Goal: Feedback & Contribution: Leave review/rating

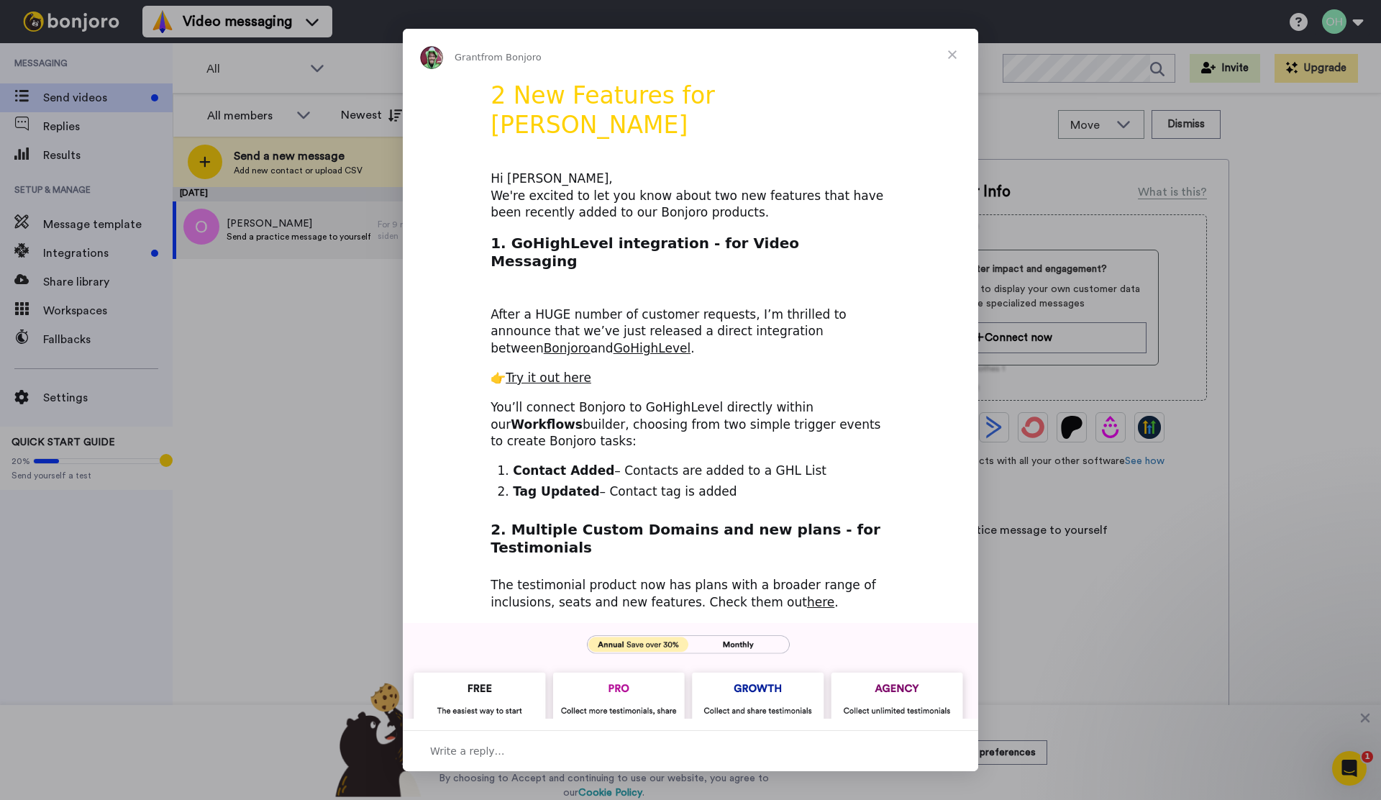
click at [960, 46] on span "Close" at bounding box center [953, 55] width 52 height 52
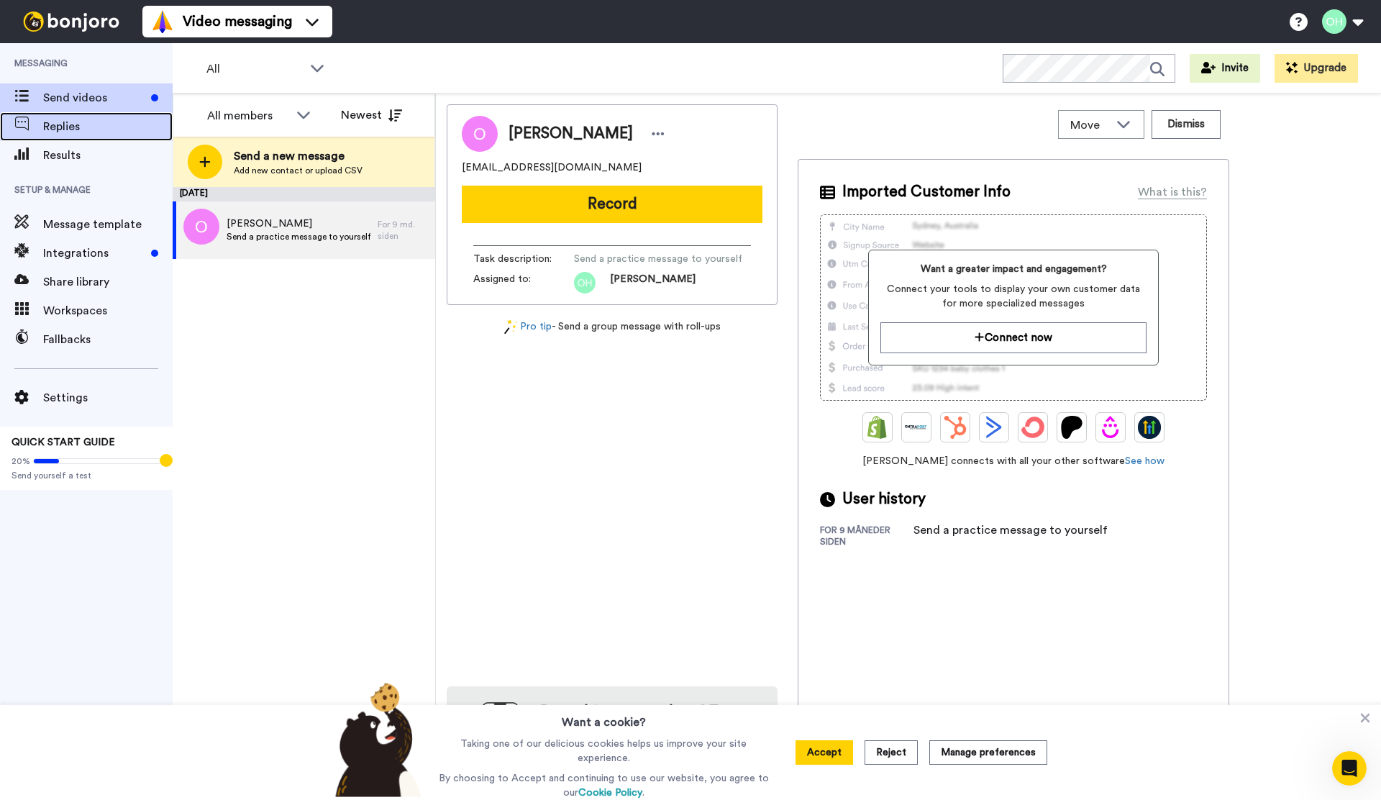
click at [137, 137] on div "Replies" at bounding box center [86, 126] width 173 height 29
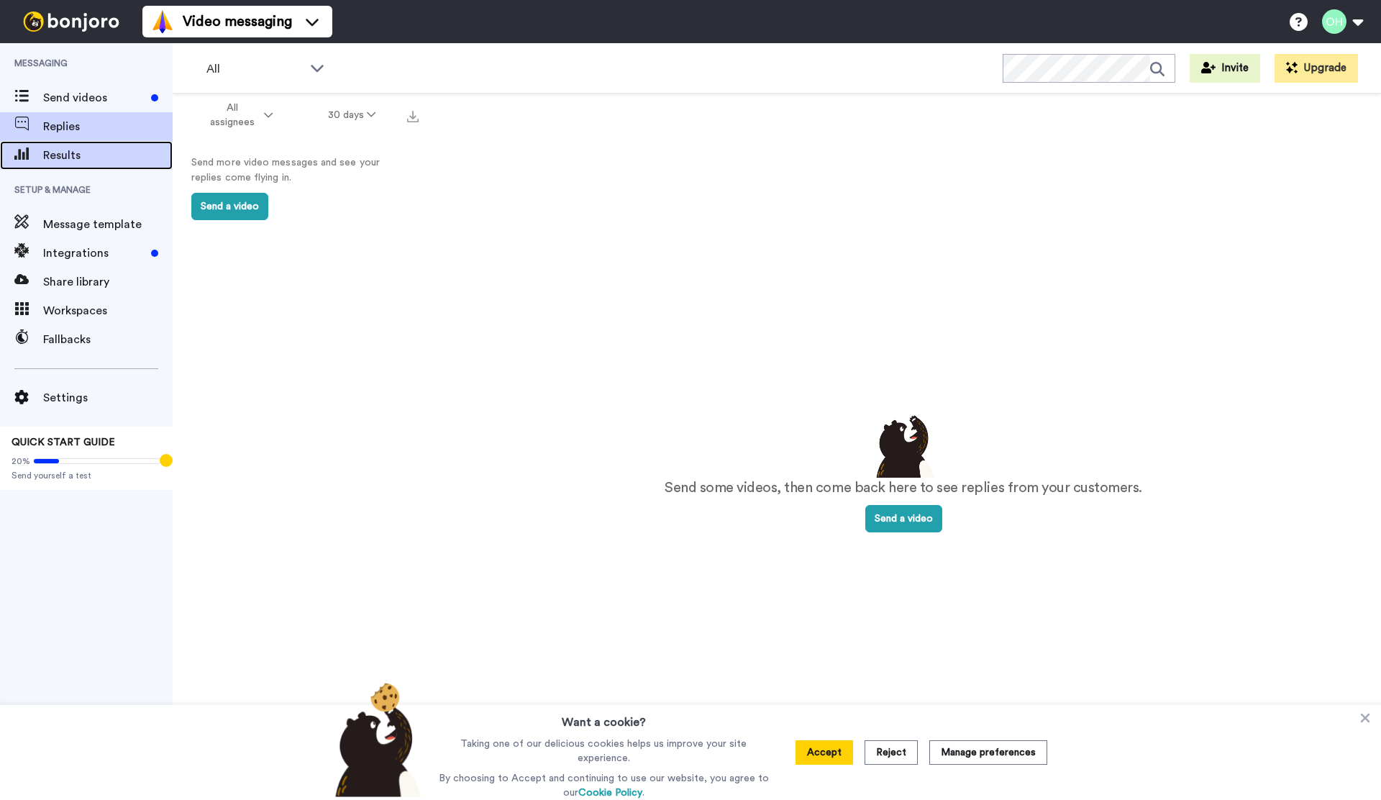
click at [114, 157] on span "Results" at bounding box center [107, 155] width 129 height 17
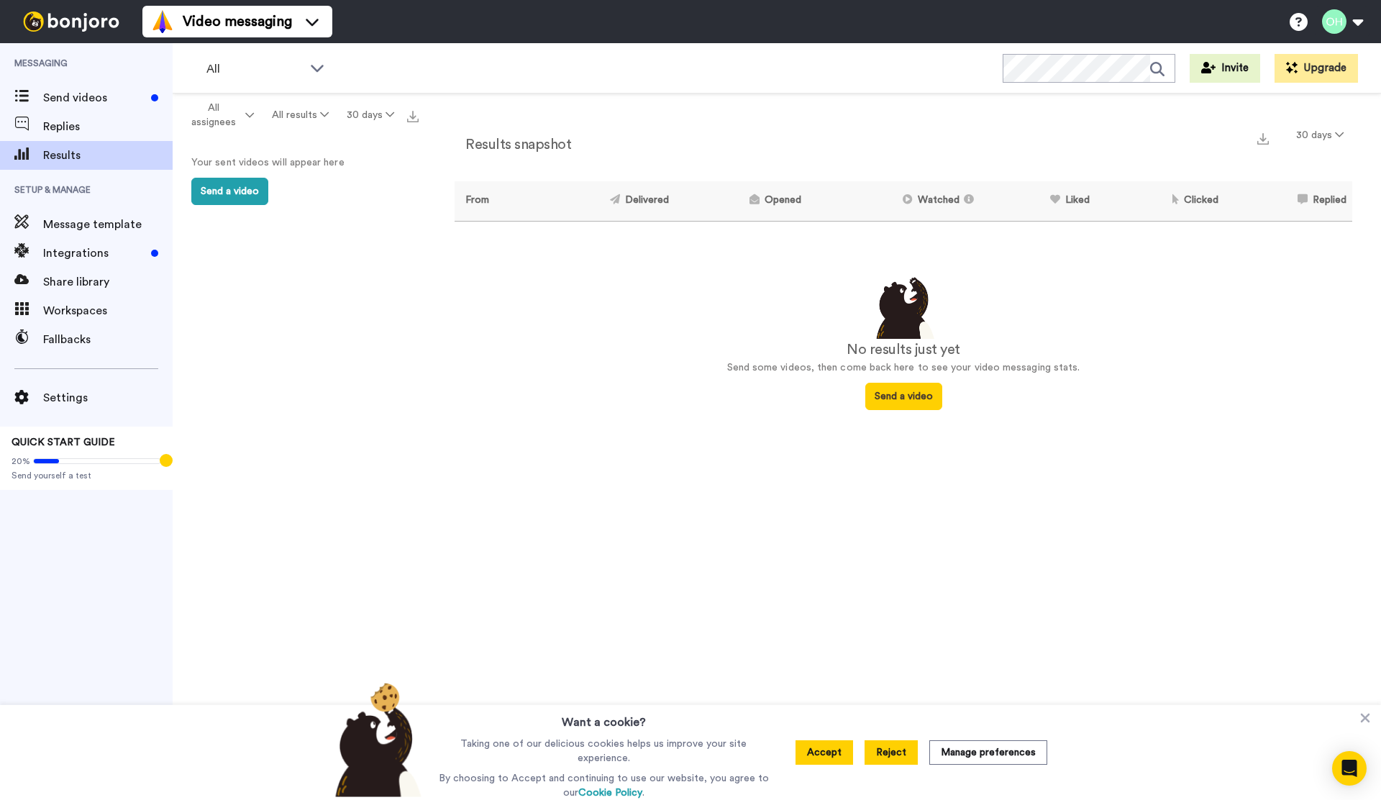
click at [899, 755] on button "Reject" at bounding box center [891, 752] width 53 height 24
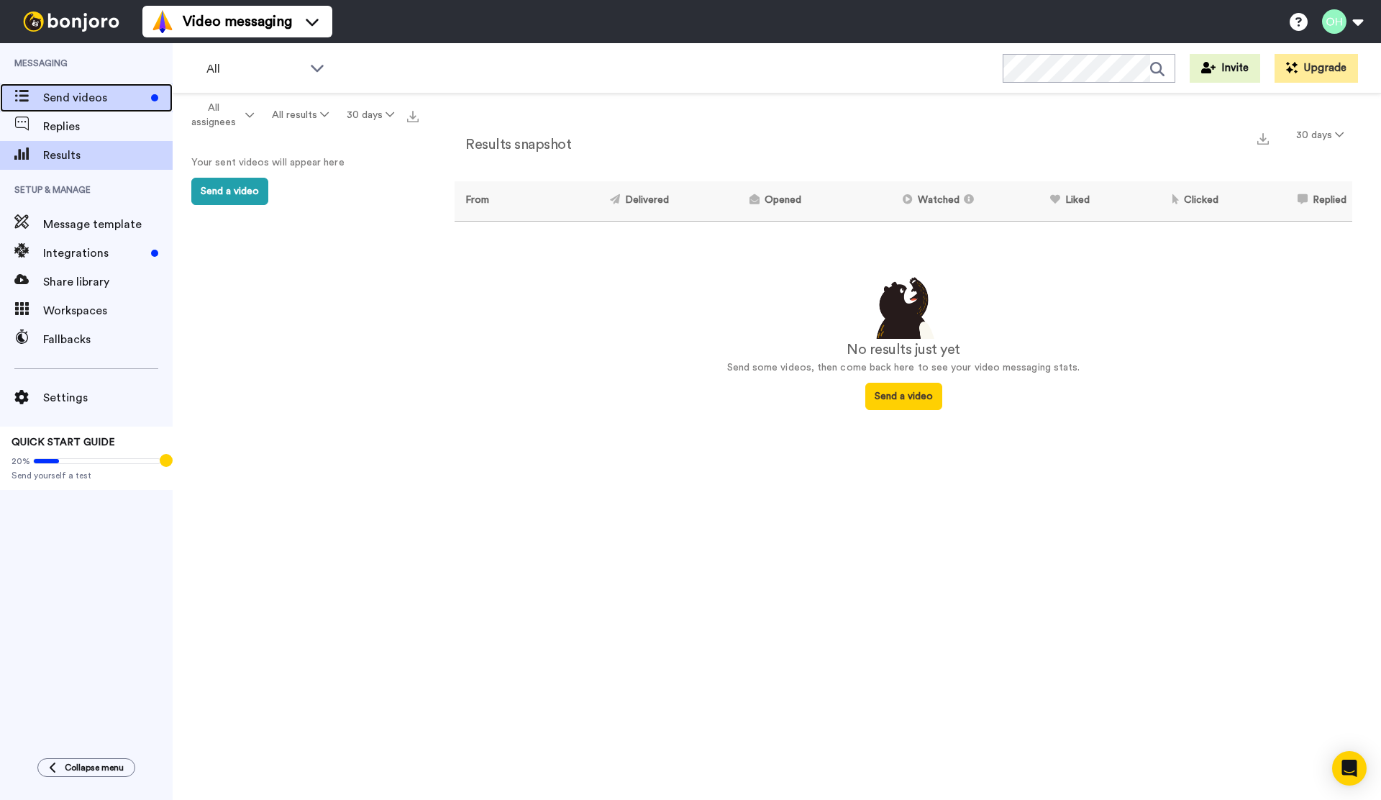
click at [60, 103] on span "Send videos" at bounding box center [94, 97] width 102 height 17
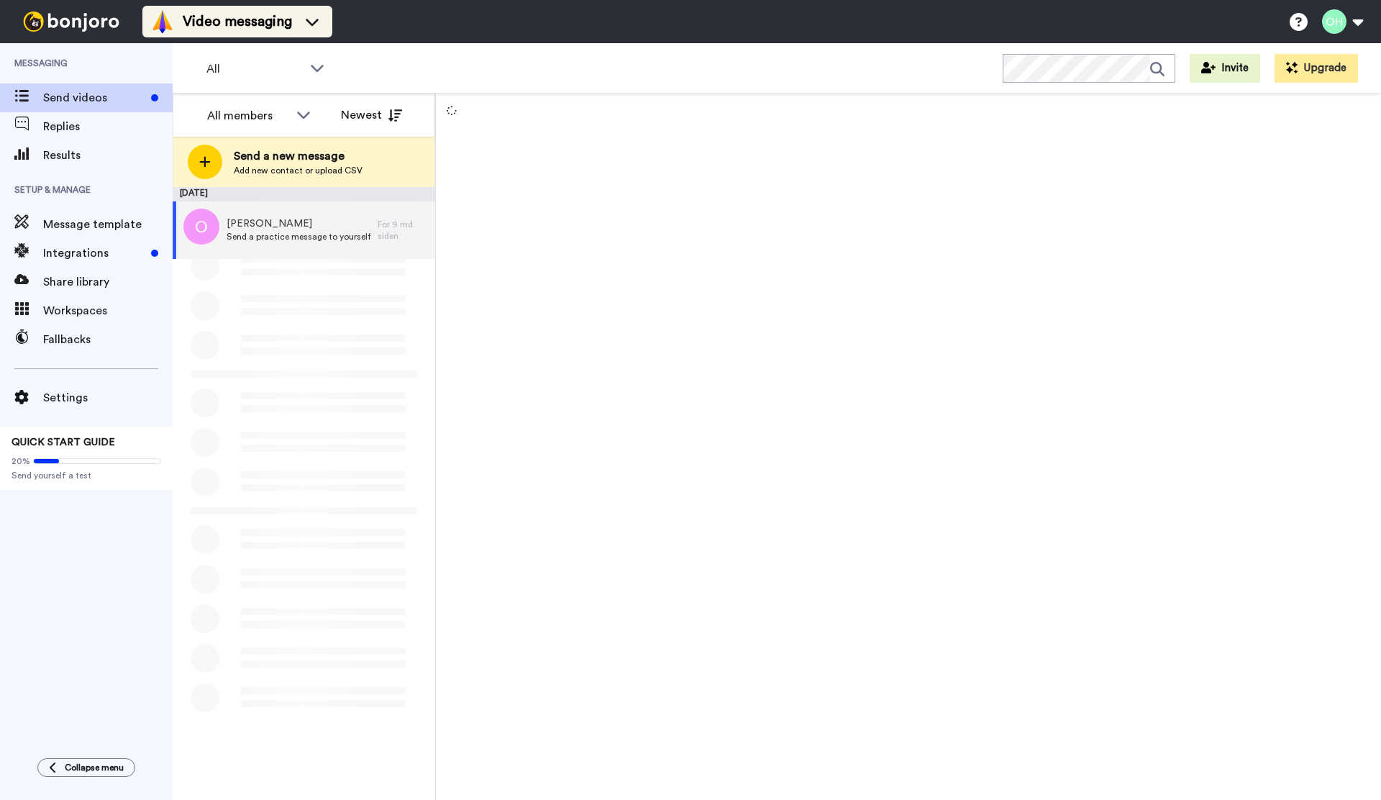
click at [250, 34] on li "Video messaging" at bounding box center [237, 22] width 190 height 32
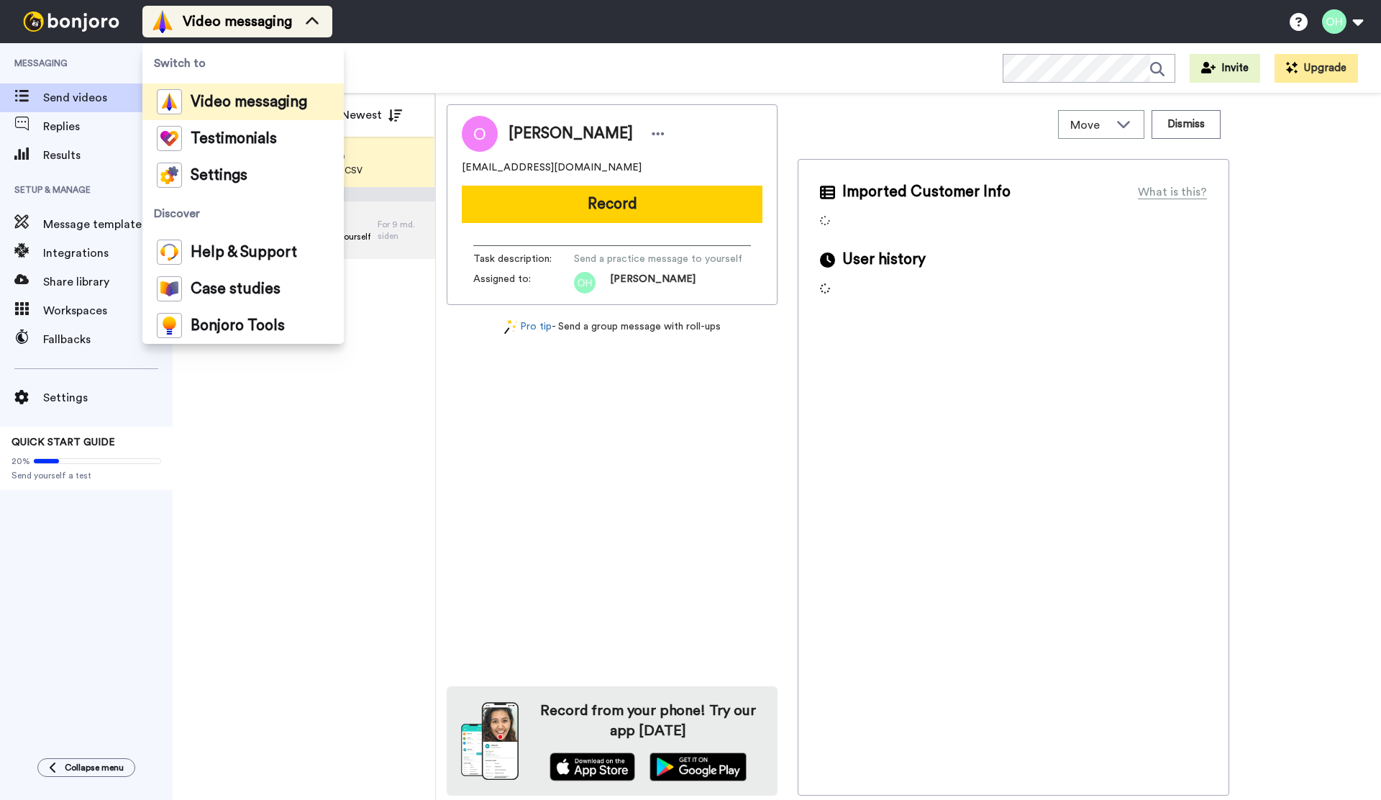
click at [257, 24] on span "Video messaging" at bounding box center [237, 22] width 109 height 20
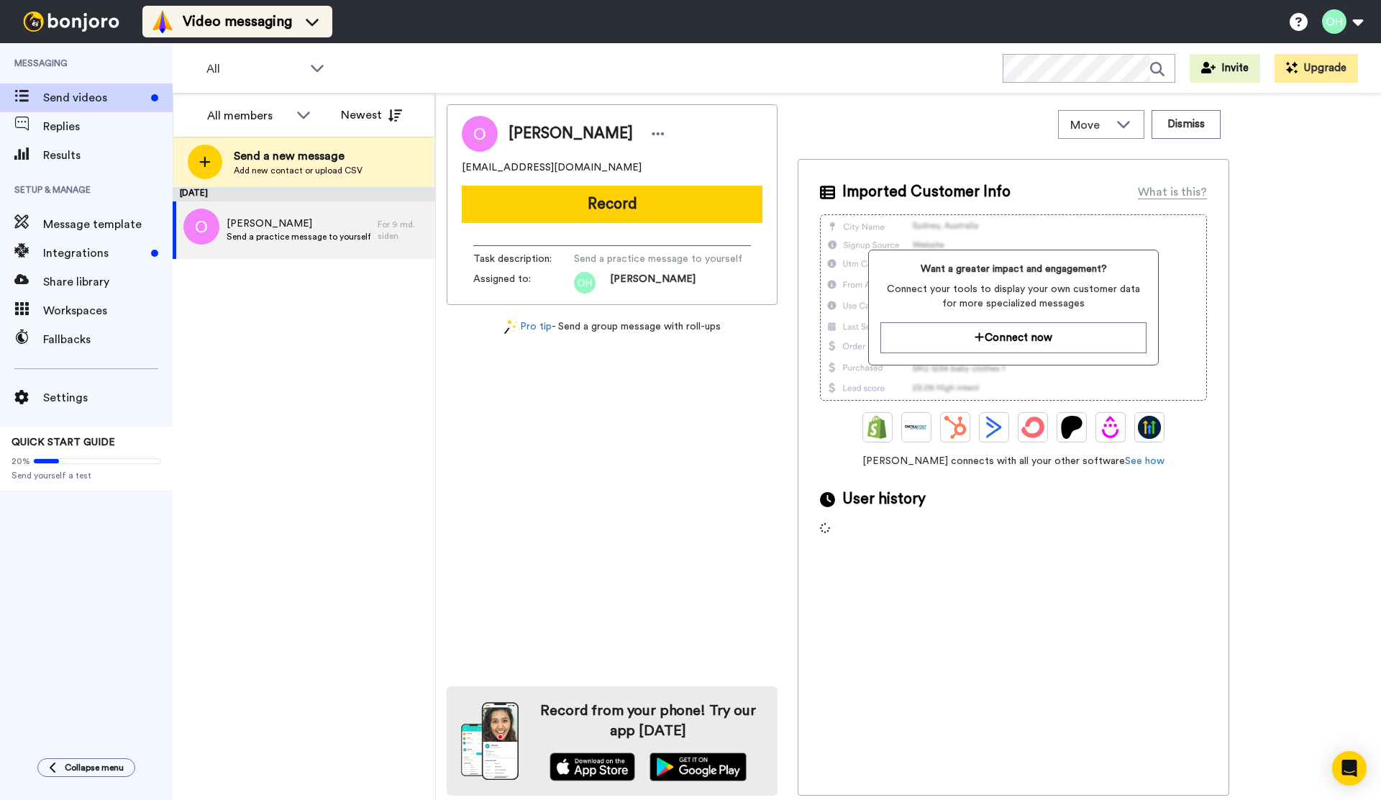
click at [257, 24] on span "Video messaging" at bounding box center [237, 22] width 109 height 20
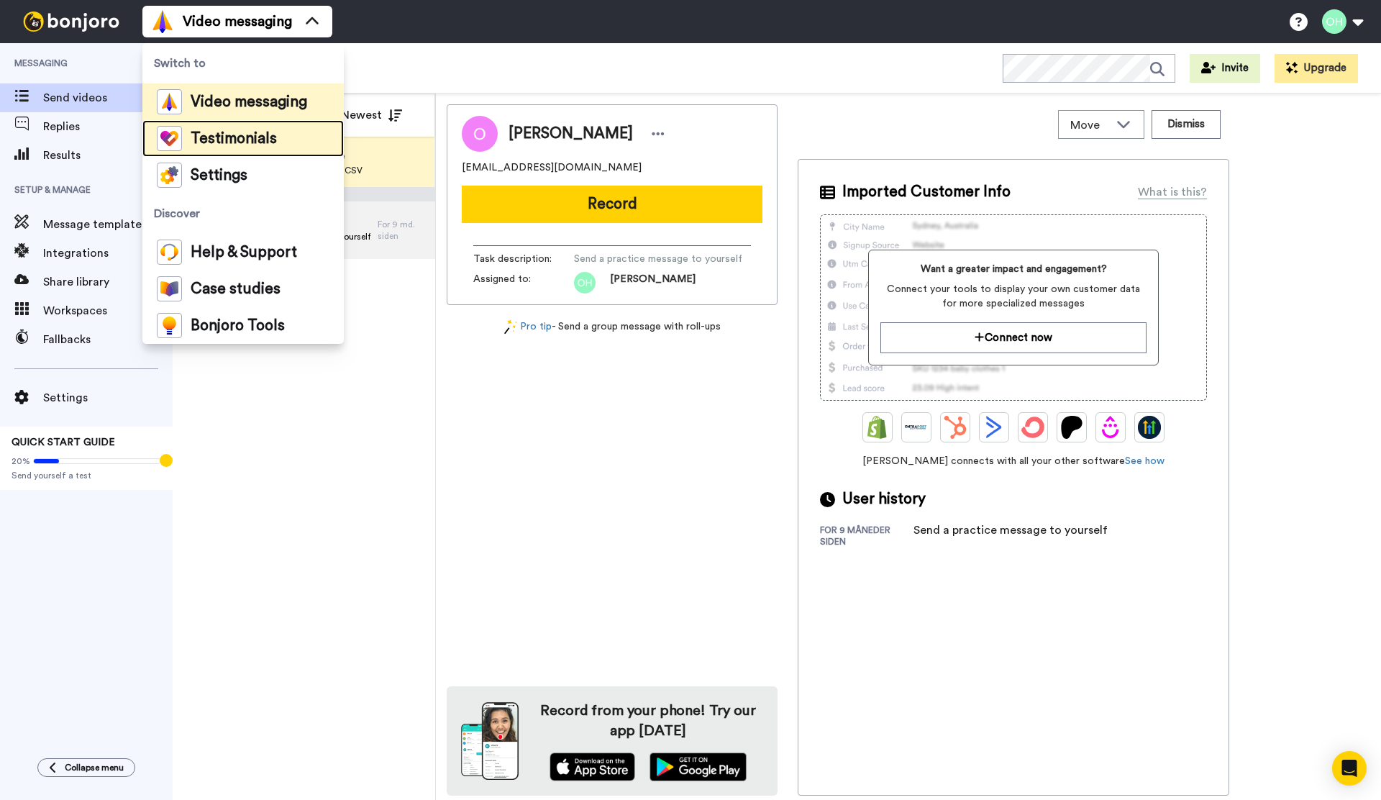
click at [253, 132] on span "Testimonials" at bounding box center [234, 139] width 86 height 14
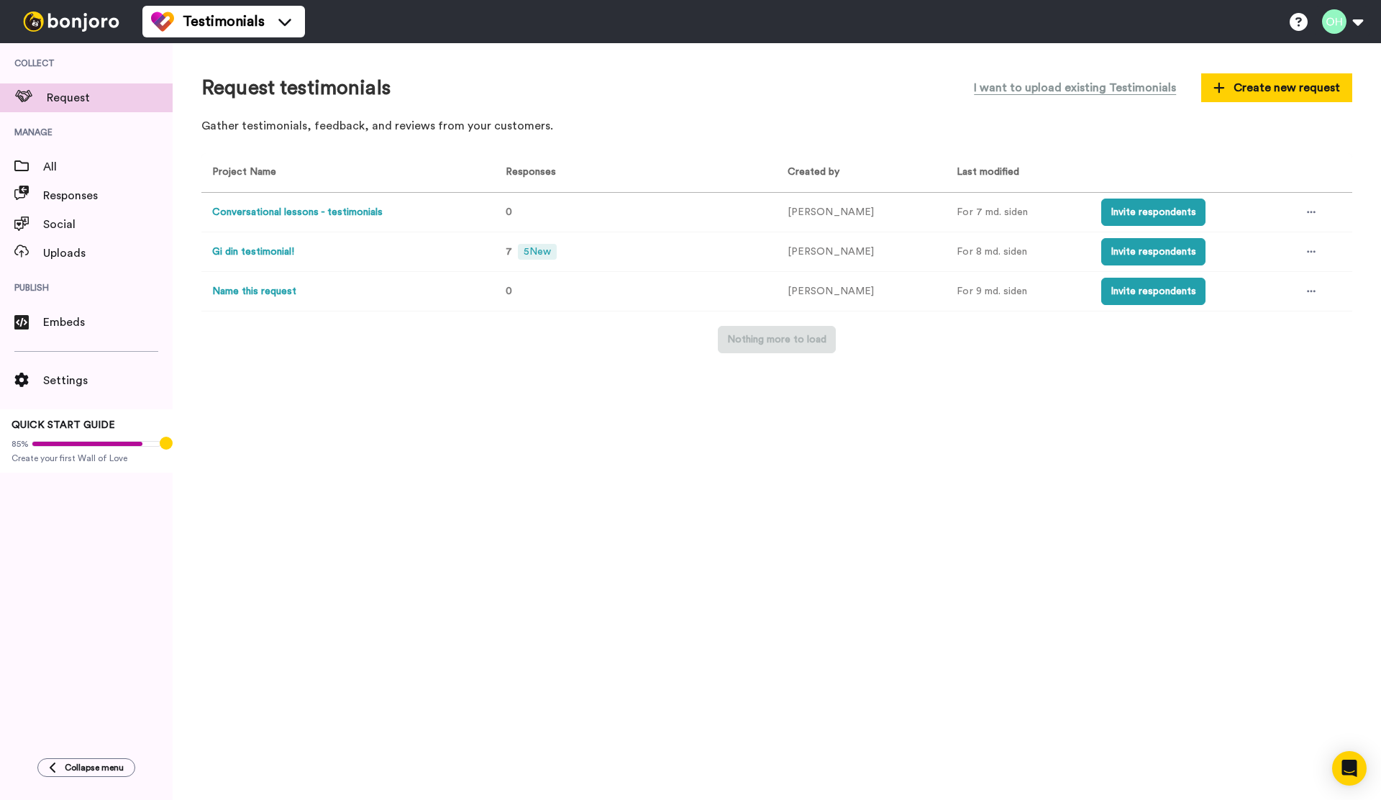
click at [282, 250] on button "Gi din testimonial!" at bounding box center [253, 252] width 82 height 15
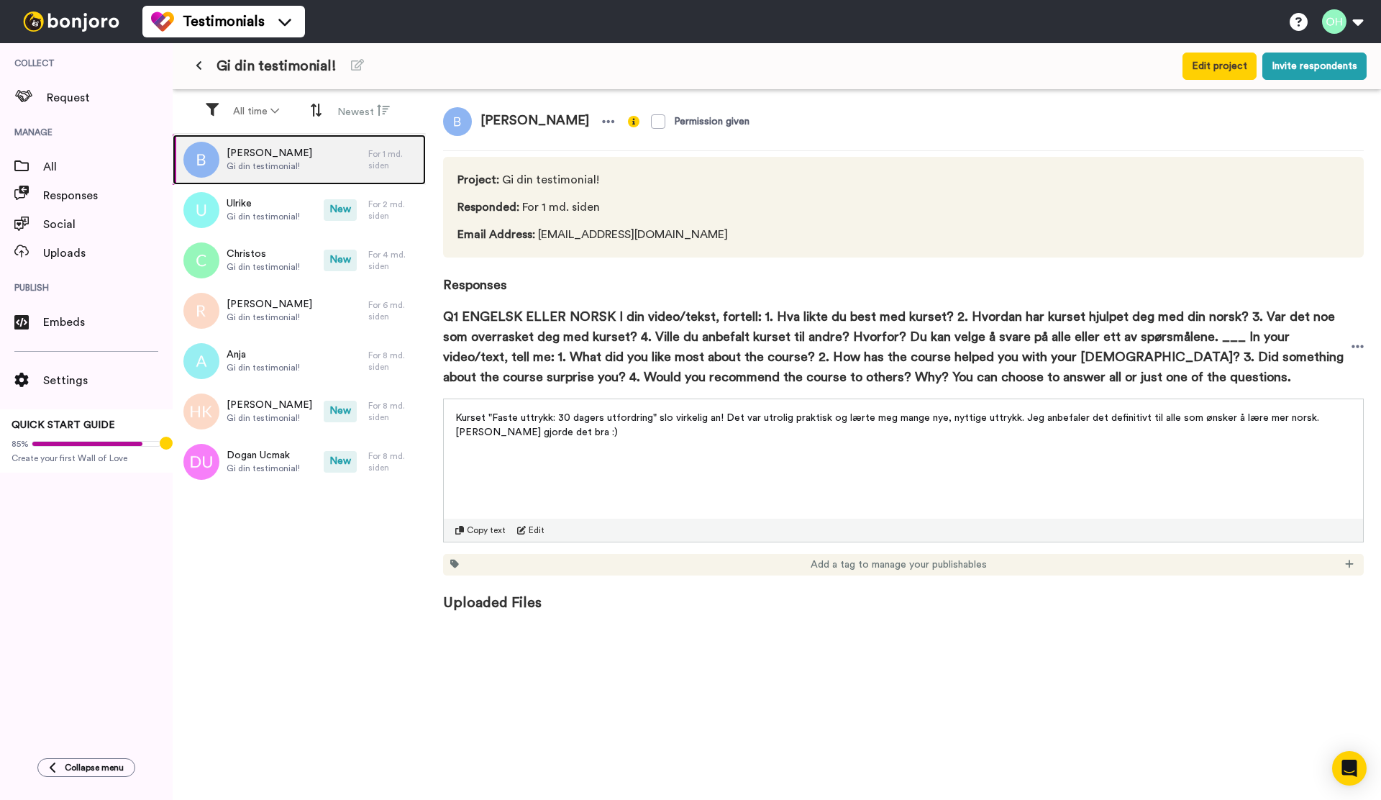
click at [278, 168] on span "Gi din testimonial!" at bounding box center [270, 166] width 86 height 12
